Goal: Transaction & Acquisition: Purchase product/service

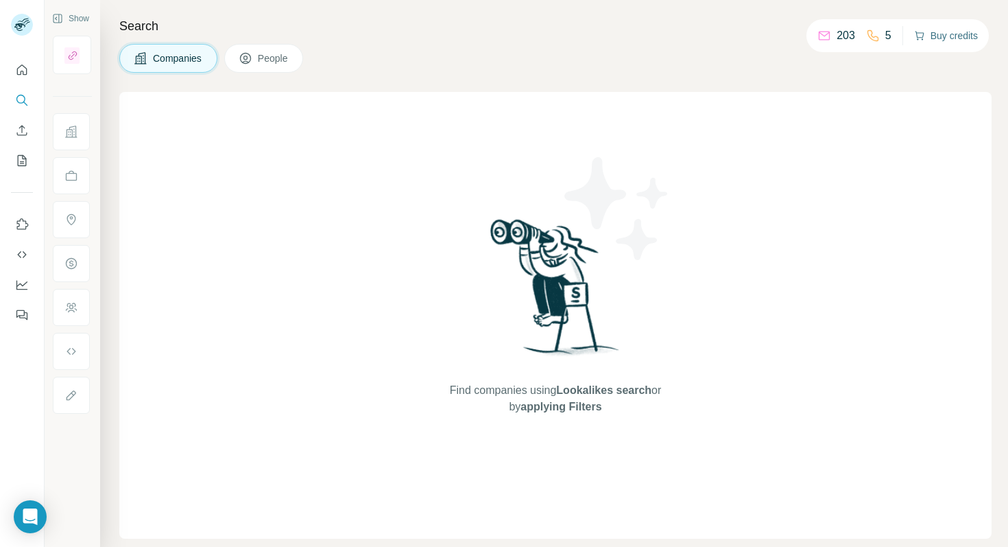
click at [938, 37] on button "Buy credits" at bounding box center [946, 35] width 64 height 19
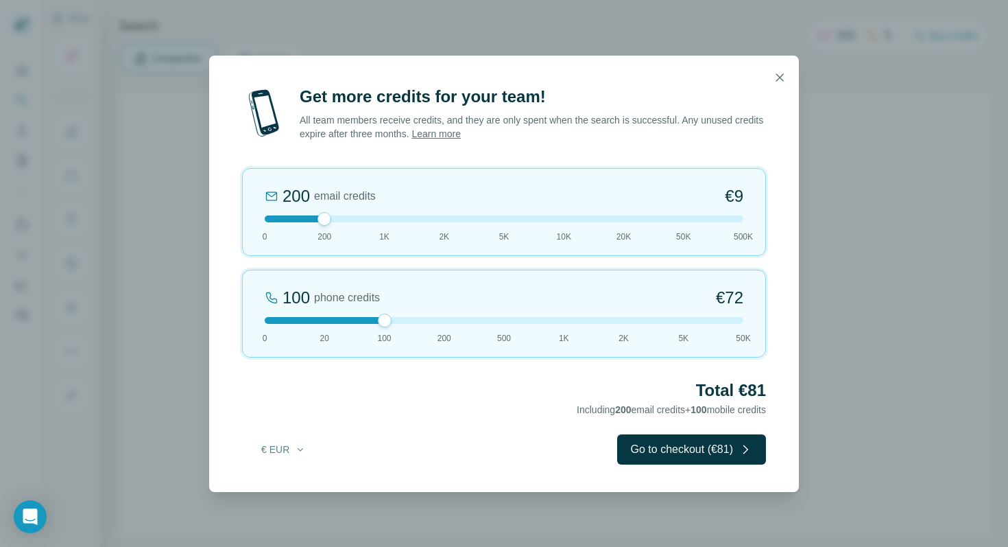
drag, startPoint x: 322, startPoint y: 317, endPoint x: 367, endPoint y: 321, distance: 44.8
click at [367, 321] on div at bounding box center [504, 320] width 479 height 7
drag, startPoint x: 325, startPoint y: 217, endPoint x: 340, endPoint y: 214, distance: 15.5
click at [340, 214] on div "200 email credits €9 0 200 1K 2K 5K 10K 20K 50K 500K" at bounding box center [504, 212] width 524 height 88
drag, startPoint x: 325, startPoint y: 217, endPoint x: 363, endPoint y: 214, distance: 37.9
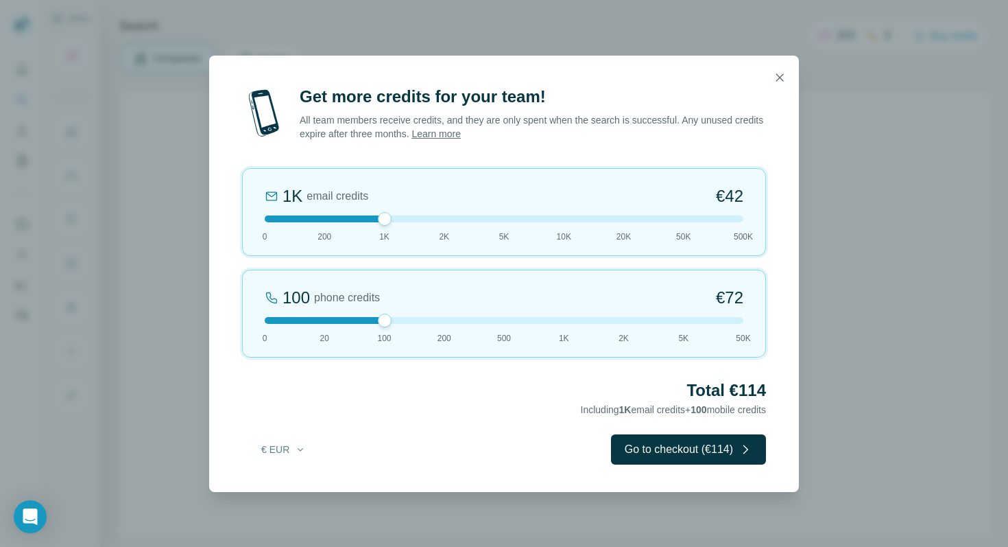
click at [363, 214] on div "1K email credits €42 0 200 1K 2K 5K 10K 20K 50K 500K" at bounding box center [504, 212] width 524 height 88
click at [707, 449] on button "Go to checkout (€114)" at bounding box center [688, 449] width 155 height 30
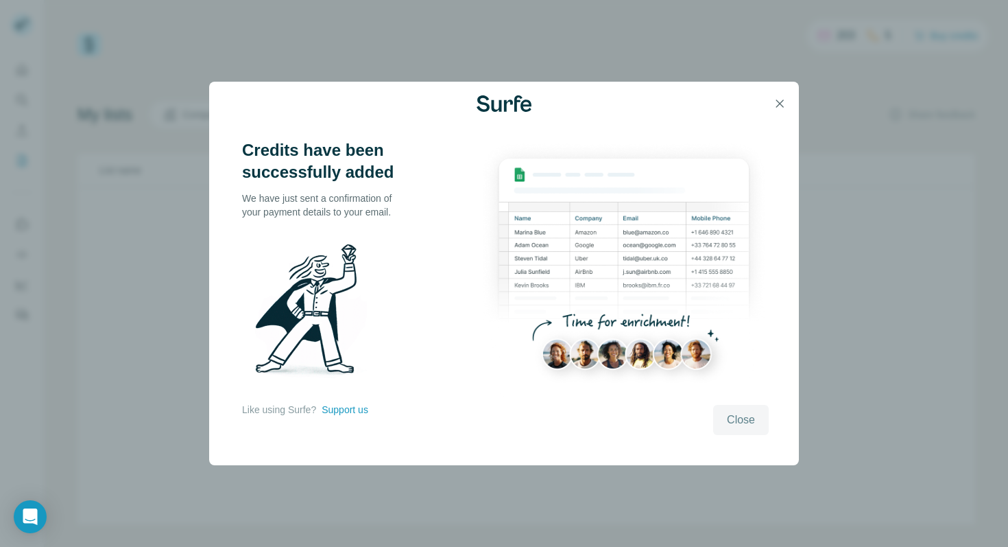
click at [735, 409] on button "Close" at bounding box center [741, 420] width 56 height 30
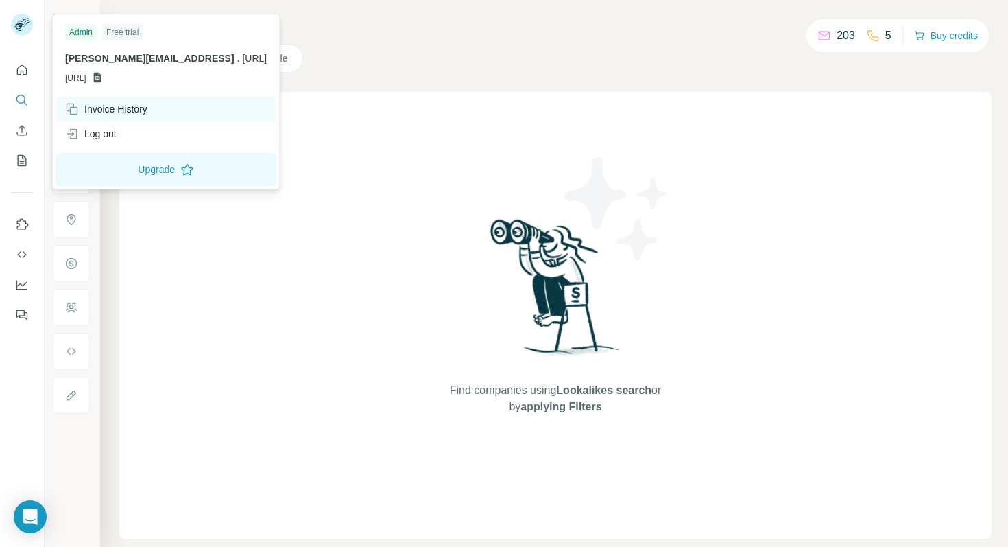
click at [92, 110] on div "Invoice History" at bounding box center [106, 109] width 82 height 14
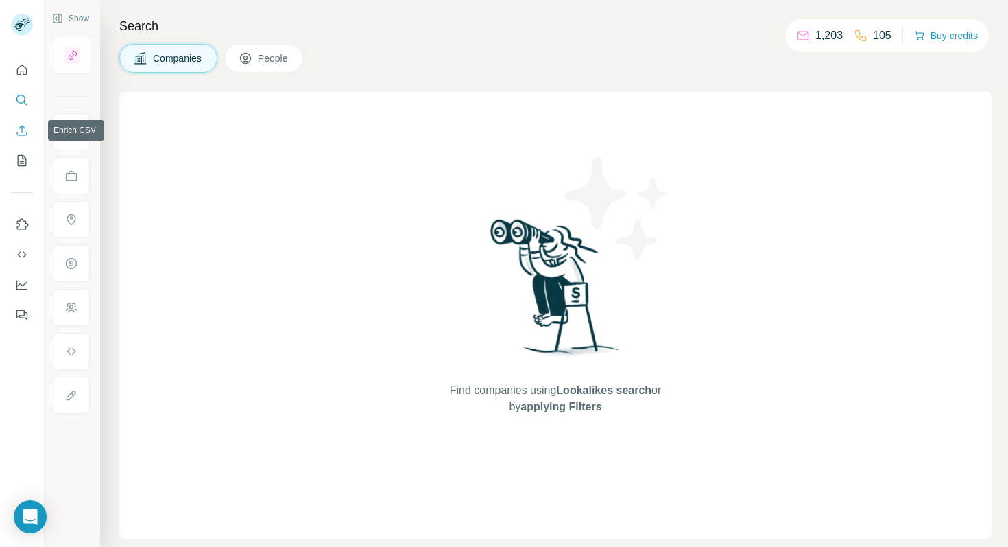
click at [21, 126] on icon "Enrich CSV" at bounding box center [22, 130] width 10 height 10
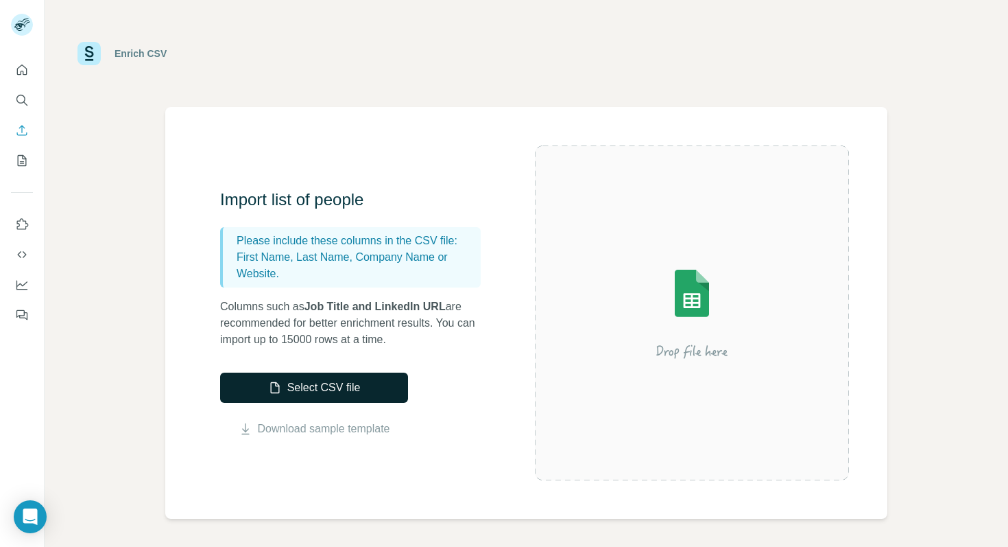
click at [353, 388] on button "Select CSV file" at bounding box center [314, 388] width 188 height 30
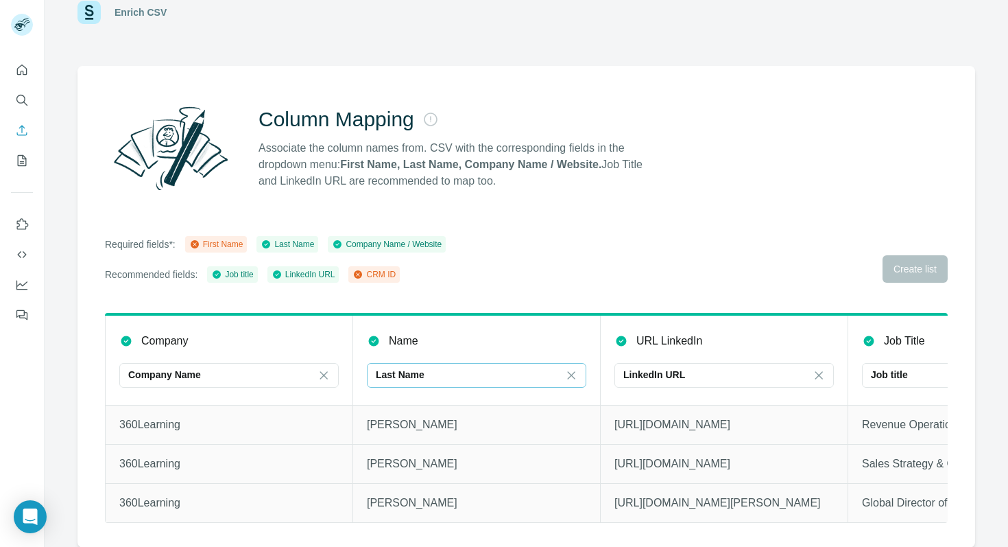
click at [421, 374] on p "Last Name" at bounding box center [400, 375] width 49 height 14
click at [471, 316] on th "Name Last Name" at bounding box center [477, 359] width 248 height 91
click at [309, 289] on div "Column Mapping Associate the column names from. CSV with the corresponding fiel…" at bounding box center [527, 307] width 898 height 482
click at [908, 270] on div "Required fields*: First Name Last Name Company Name / Website Recommended field…" at bounding box center [526, 259] width 843 height 47
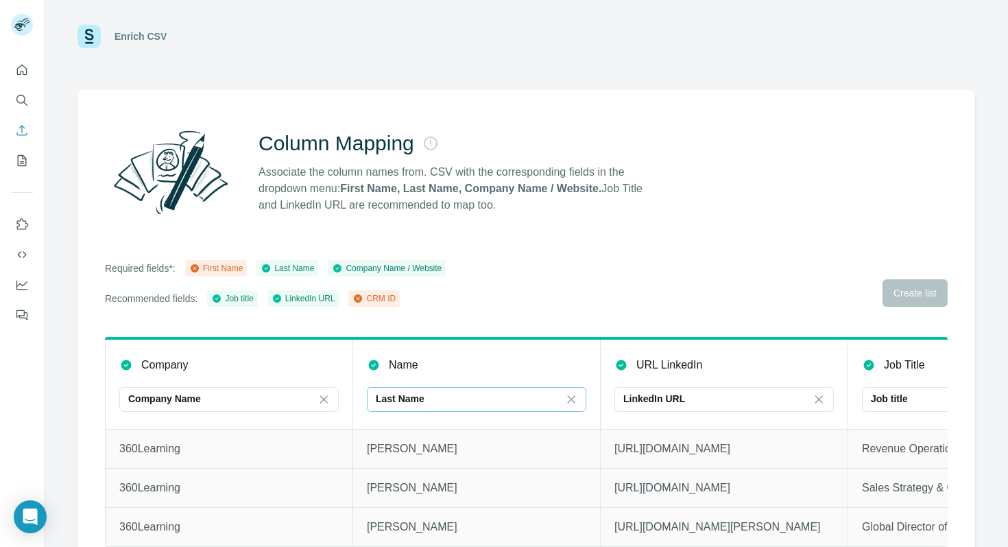
scroll to position [41, 0]
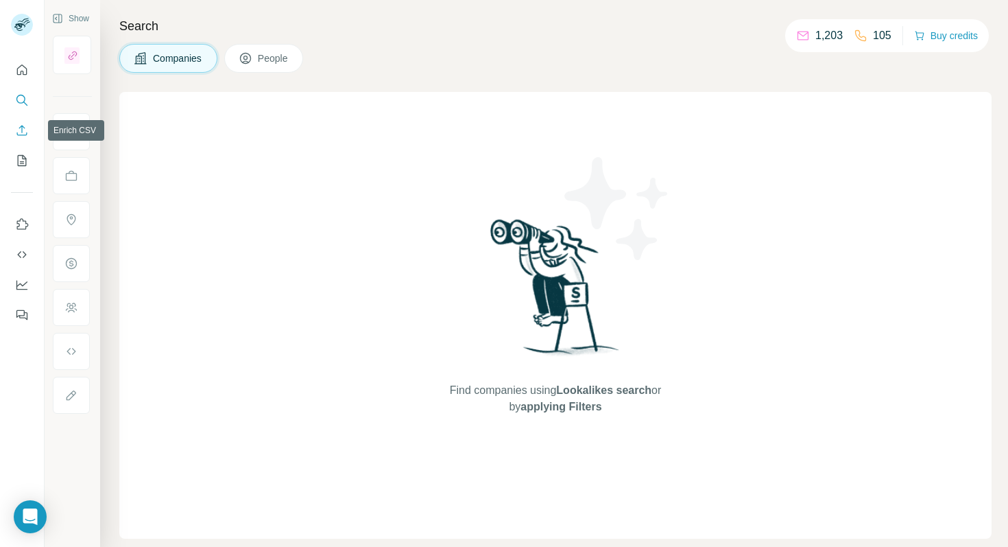
click at [19, 130] on icon "Enrich CSV" at bounding box center [22, 130] width 14 height 14
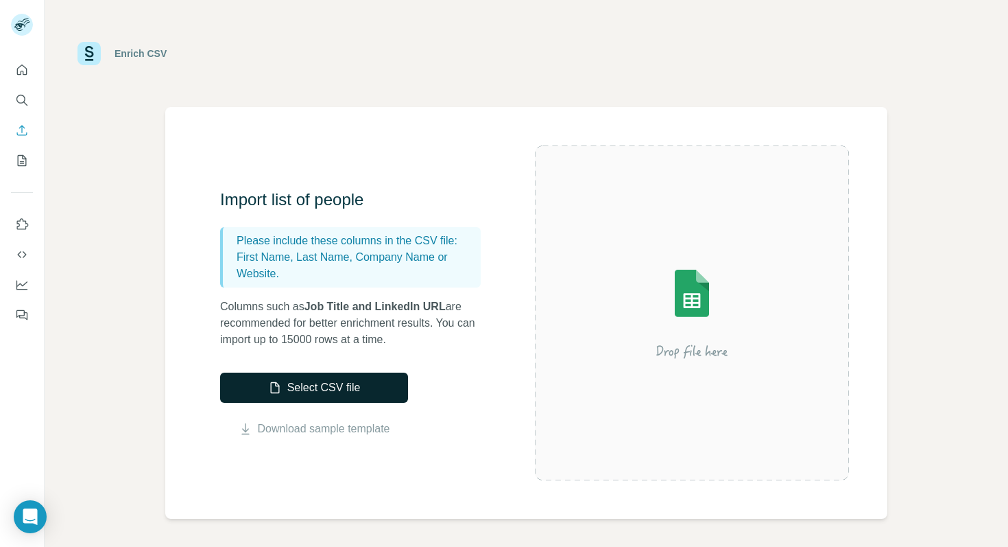
click at [300, 383] on button "Select CSV file" at bounding box center [314, 388] width 188 height 30
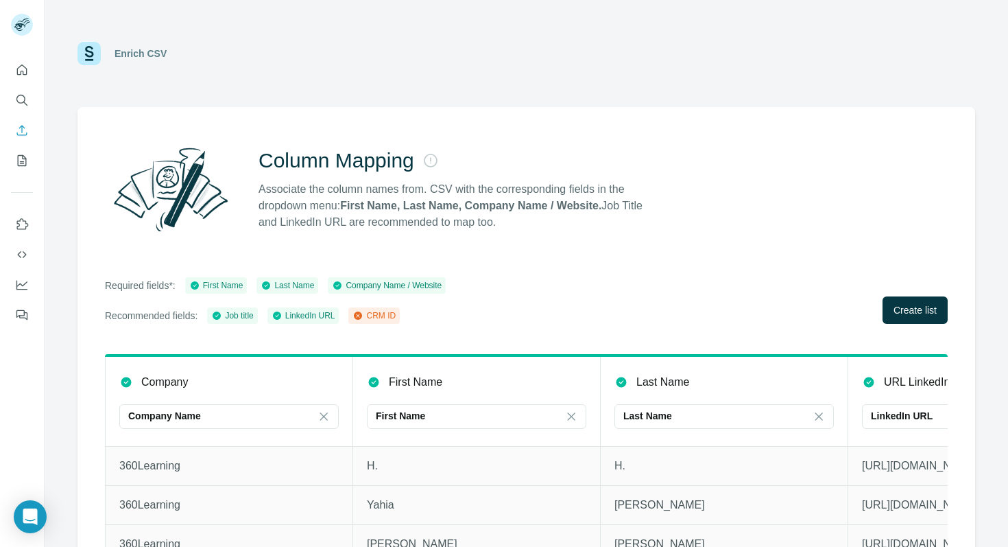
scroll to position [41, 0]
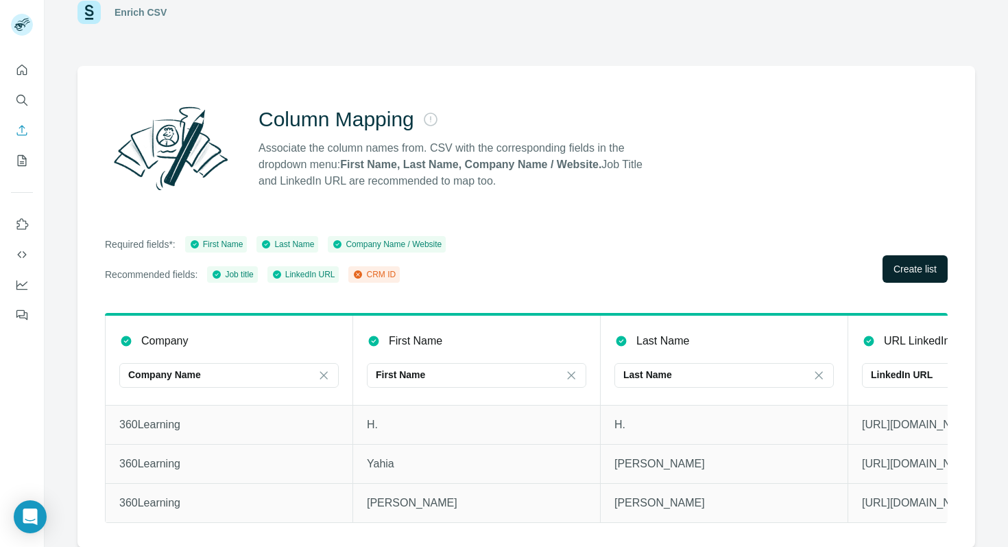
click at [902, 273] on span "Create list" at bounding box center [915, 269] width 43 height 14
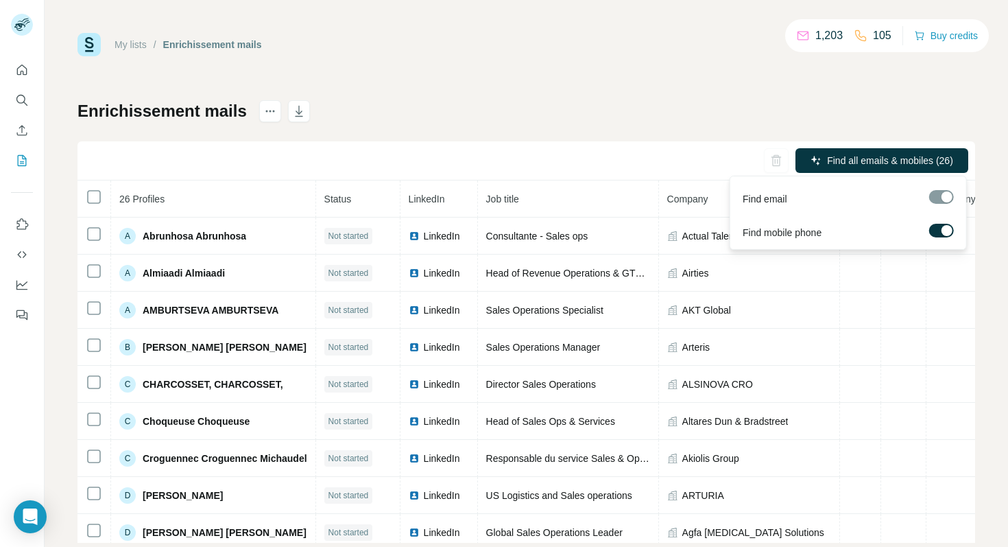
click at [875, 158] on span "Find all emails & mobiles (26)" at bounding box center [890, 161] width 126 height 14
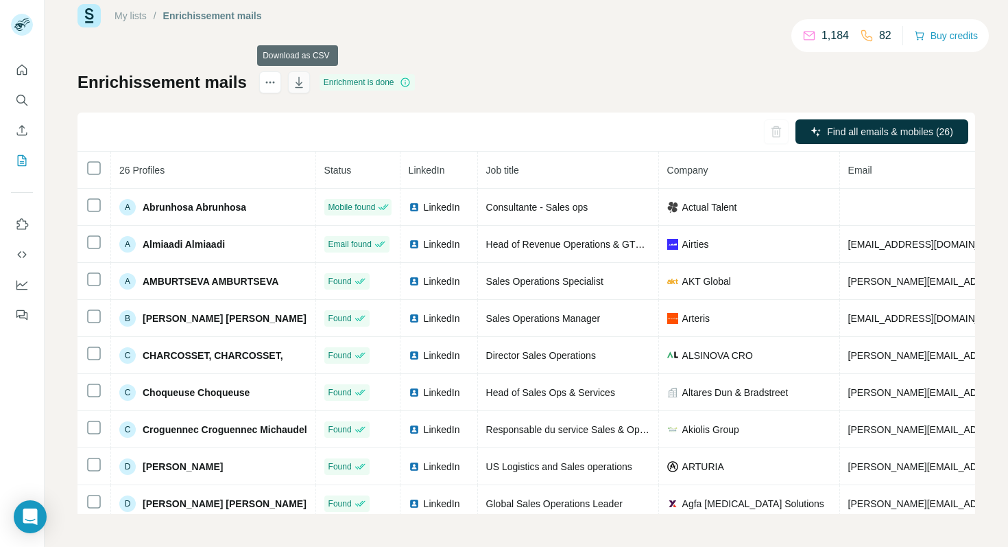
click at [296, 77] on icon "button" at bounding box center [299, 82] width 14 height 14
